Goal: Task Accomplishment & Management: Manage account settings

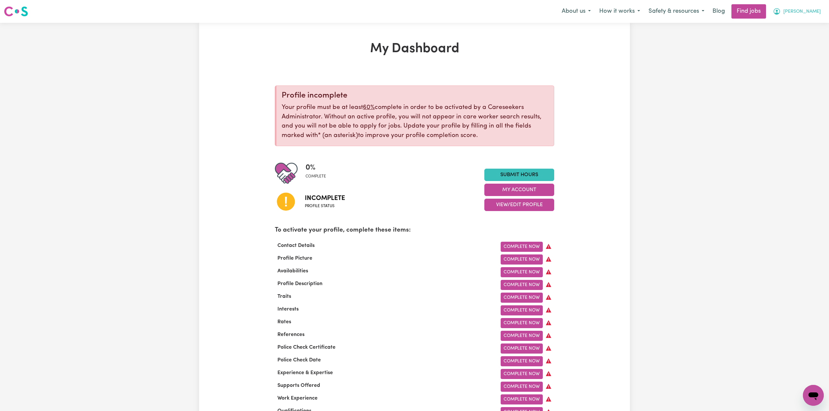
click at [814, 10] on span "[PERSON_NAME]" at bounding box center [803, 11] width 38 height 7
click at [793, 47] on link "Logout" at bounding box center [799, 50] width 52 height 12
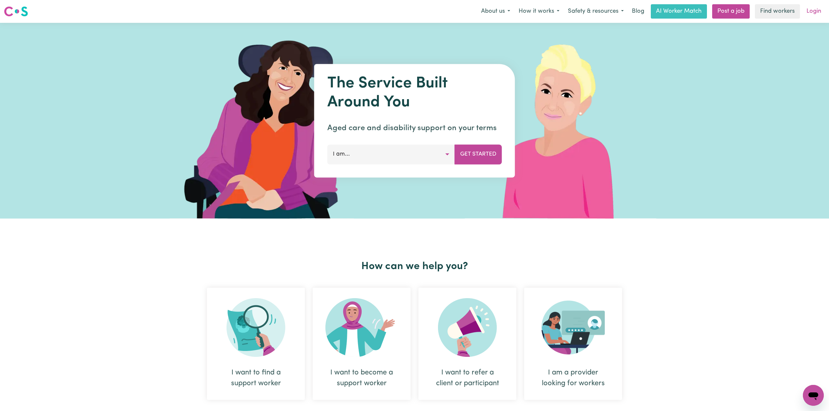
click at [817, 15] on link "Login" at bounding box center [814, 11] width 23 height 14
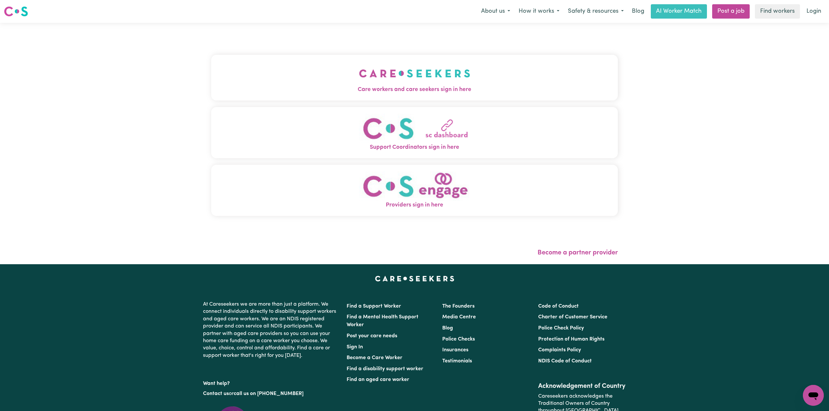
click at [268, 77] on button "Care workers and care seekers sign in here" at bounding box center [414, 78] width 407 height 46
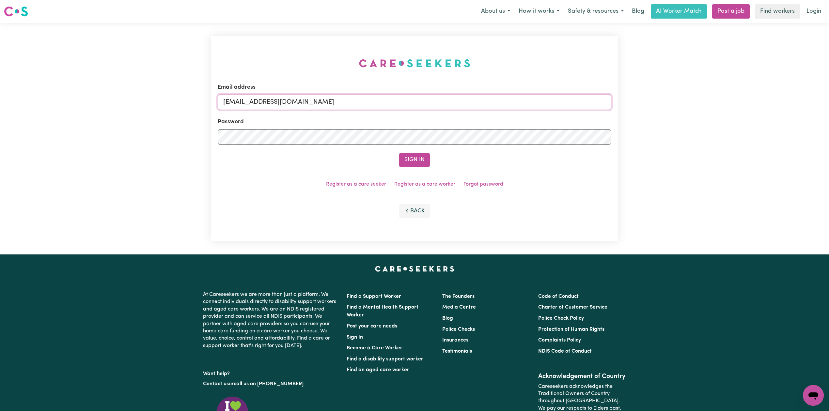
drag, startPoint x: 333, startPoint y: 101, endPoint x: 327, endPoint y: 108, distance: 9.7
click at [334, 101] on input "[EMAIL_ADDRESS][DOMAIN_NAME]" at bounding box center [415, 102] width 394 height 16
drag, startPoint x: 258, startPoint y: 102, endPoint x: 442, endPoint y: 114, distance: 184.8
click at [442, 114] on form "Email address Superuser~[EMAIL_ADDRESS][DOMAIN_NAME] Password Sign In" at bounding box center [415, 125] width 394 height 84
type input "Superuser~[EMAIL_ADDRESS][DOMAIN_NAME]"
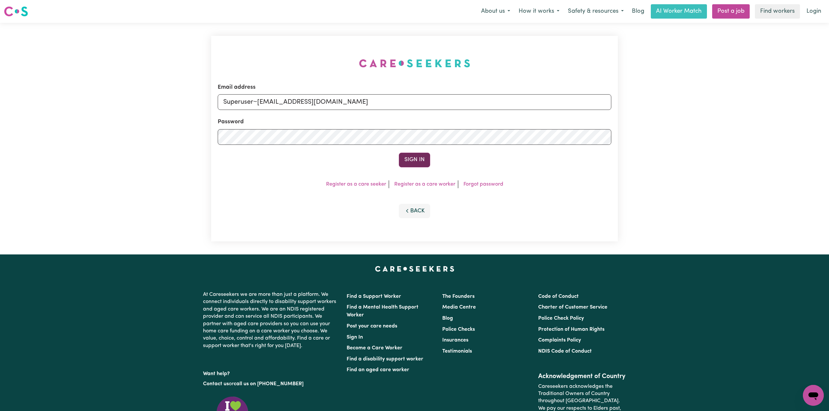
click at [410, 163] on button "Sign In" at bounding box center [414, 160] width 31 height 14
